Goal: Information Seeking & Learning: Learn about a topic

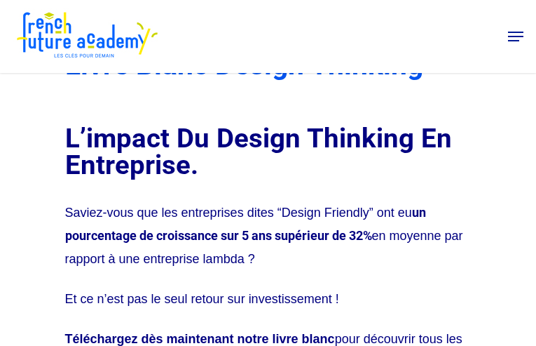
type input "rRYZWxuQPkfgEq"
type input "qqlqtXYlSznwwcB"
type input "olesomufe366@gmail.com"
